Goal: Go to known website: Access a specific website the user already knows

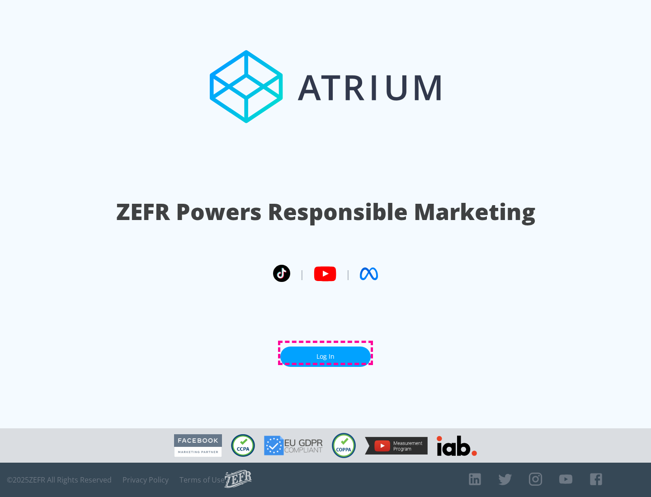
click at [325, 353] on link "Log In" at bounding box center [325, 357] width 90 height 20
